Goal: Find specific page/section: Find specific page/section

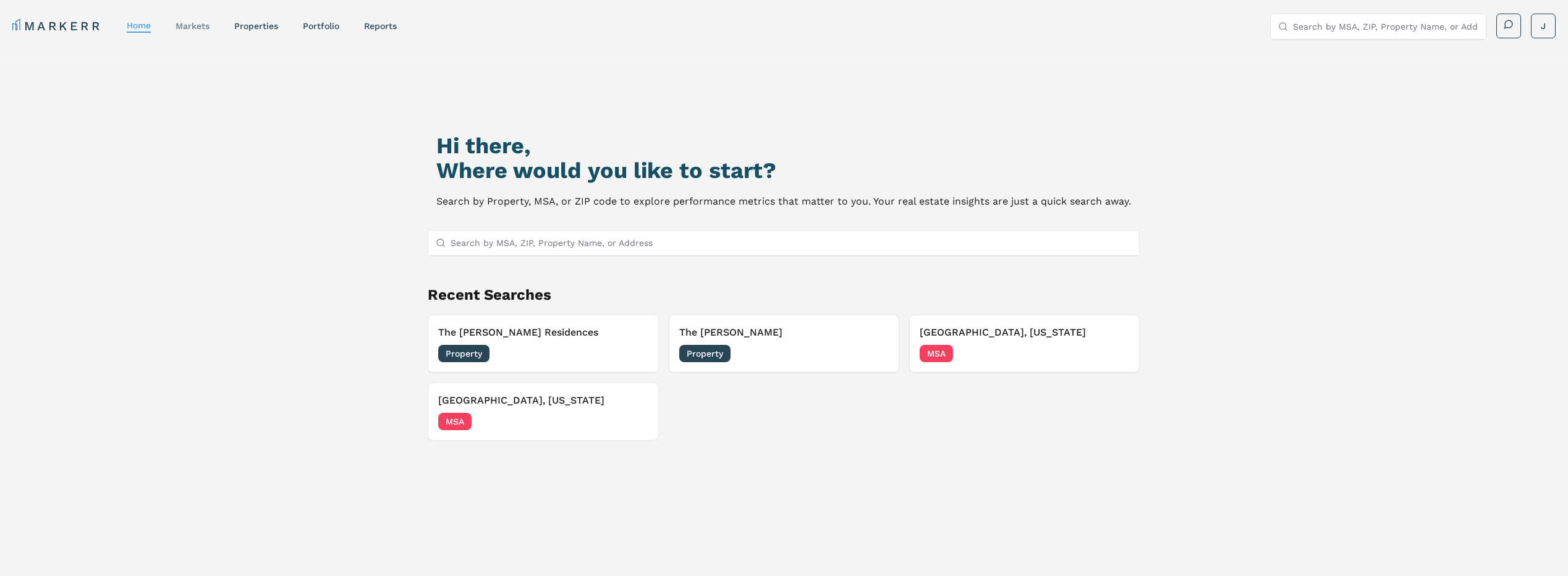
click at [197, 26] on link "markets" at bounding box center [192, 25] width 34 height 10
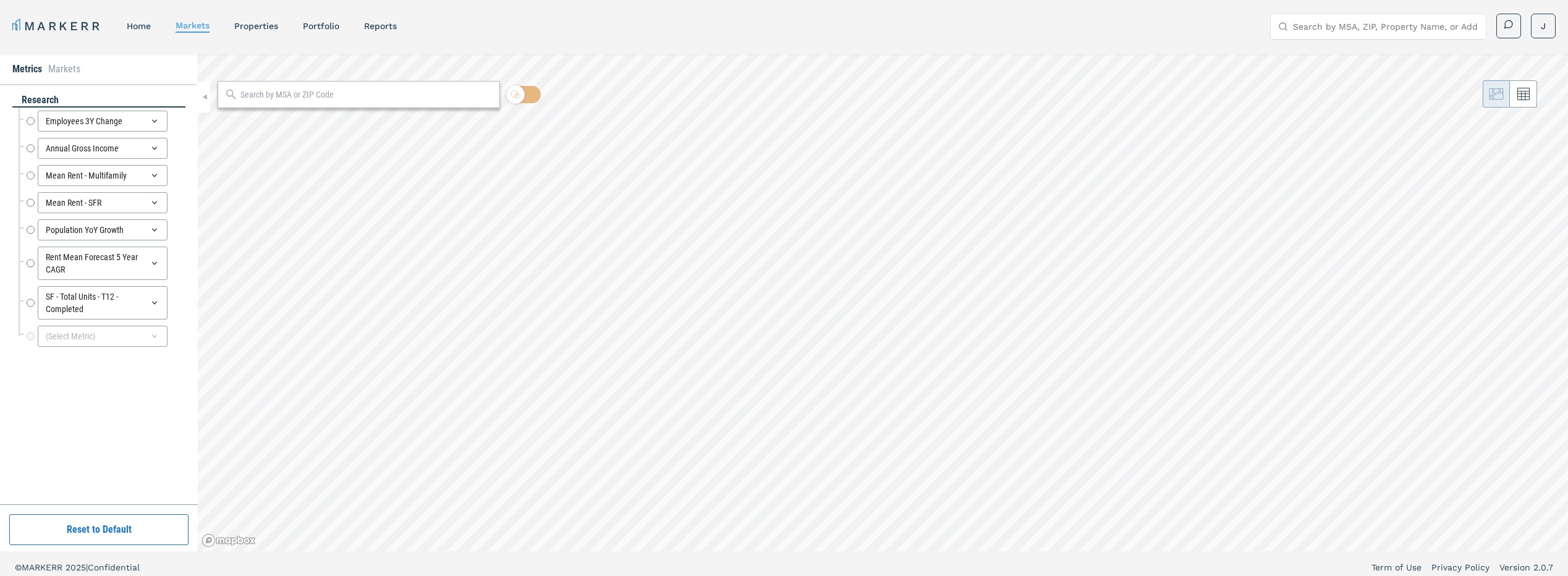
radio input "true"
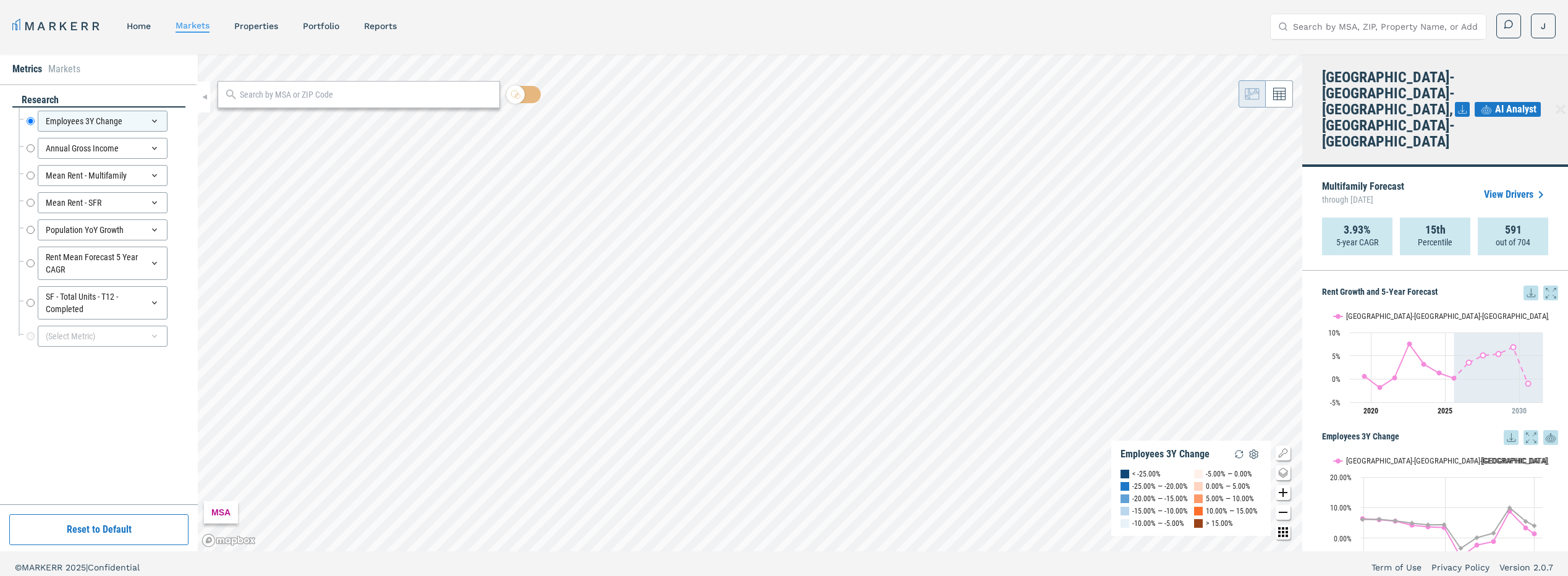
click at [1493, 187] on link "View Drivers" at bounding box center [1515, 194] width 64 height 15
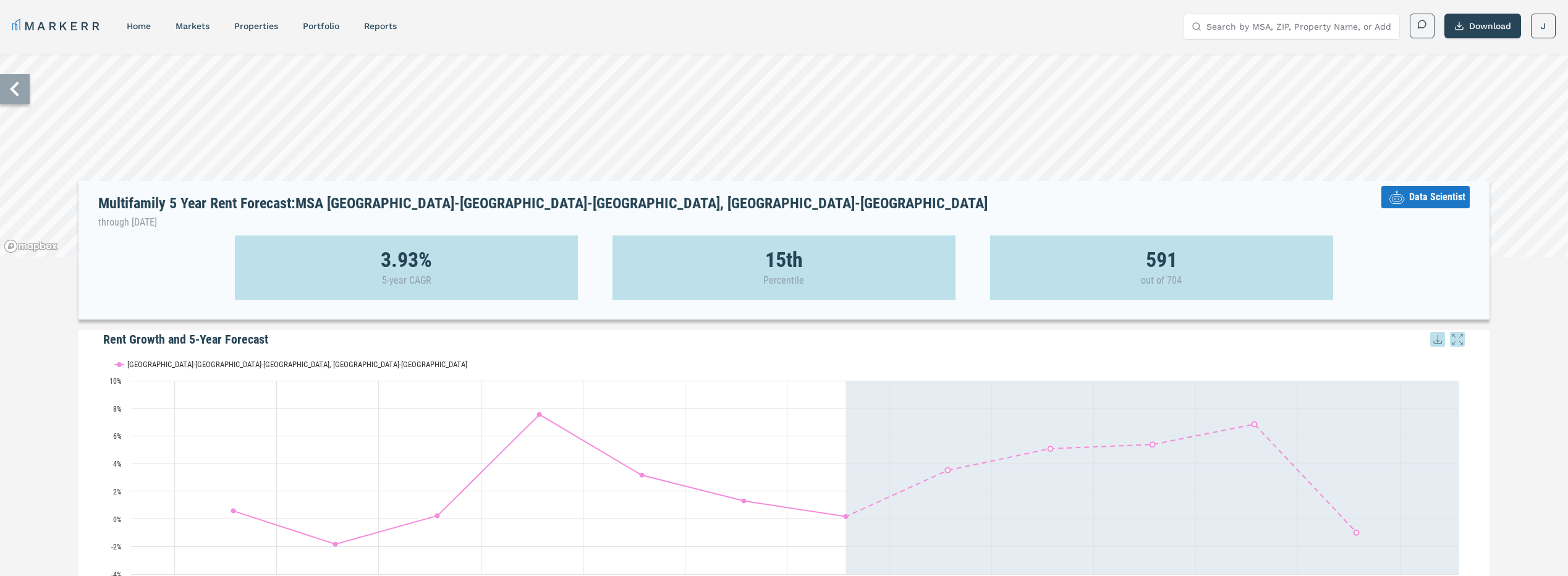
click at [1428, 207] on button "Data Scientist" at bounding box center [1425, 197] width 89 height 22
